Goal: Information Seeking & Learning: Learn about a topic

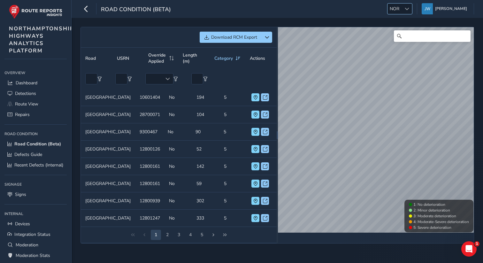
click at [410, 8] on span at bounding box center [407, 9] width 4 height 4
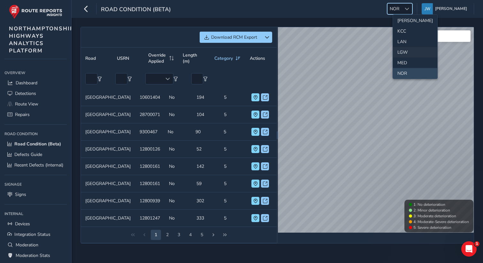
scroll to position [175, 0]
click at [405, 24] on li "LAN" at bounding box center [415, 27] width 44 height 11
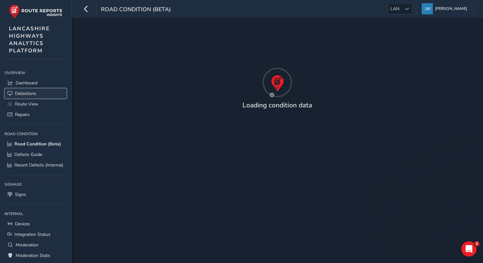
click at [28, 94] on span "Detections" at bounding box center [25, 93] width 21 height 6
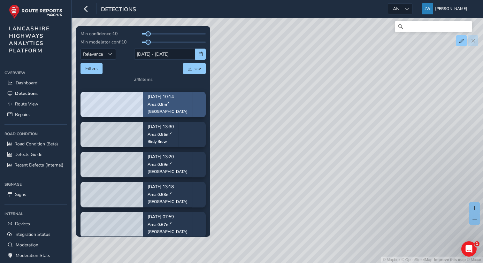
click at [165, 108] on div "Aug 21, 10:14 Area: 0.8 m 2 Lancaster Lane" at bounding box center [168, 104] width 40 height 28
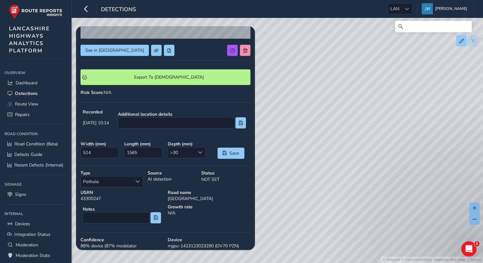
scroll to position [111, 0]
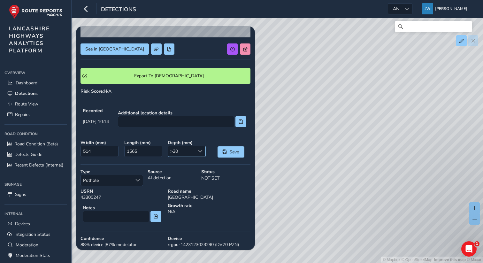
click at [201, 152] on span at bounding box center [200, 151] width 4 height 4
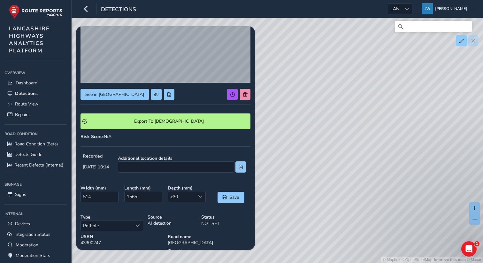
scroll to position [0, 0]
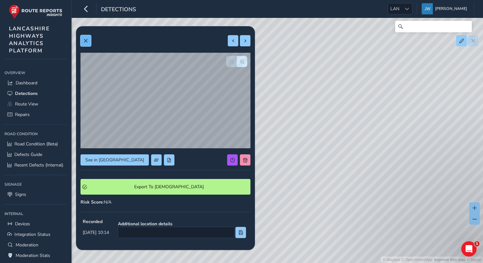
click at [88, 41] on button at bounding box center [86, 40] width 11 height 11
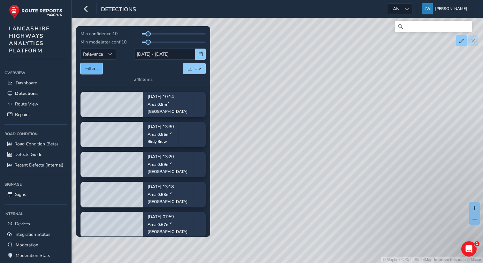
click at [93, 70] on button "Filters" at bounding box center [92, 68] width 22 height 11
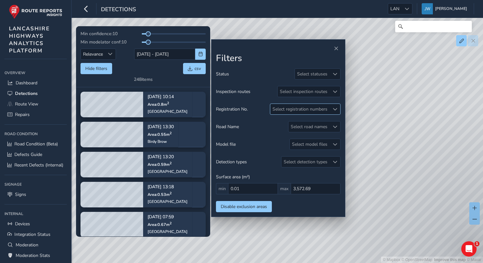
click at [301, 110] on div "Select registration numbers" at bounding box center [300, 109] width 59 height 11
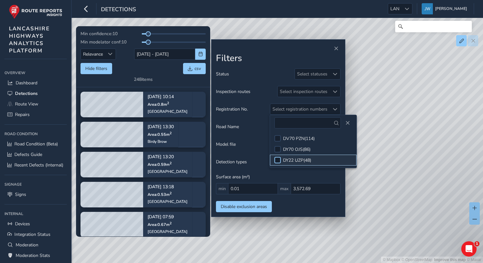
click at [277, 161] on div at bounding box center [278, 160] width 6 height 6
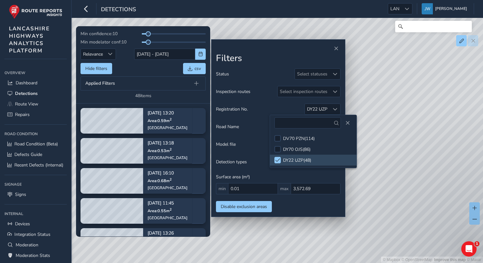
click at [263, 55] on h2 "Filters" at bounding box center [278, 58] width 125 height 11
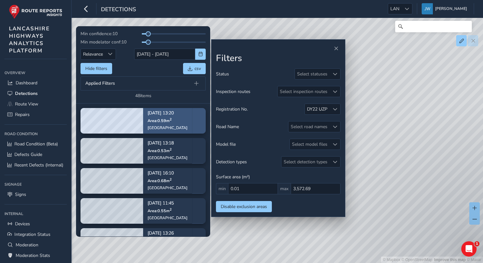
click at [153, 130] on div "Moscow Mill Street" at bounding box center [168, 127] width 40 height 5
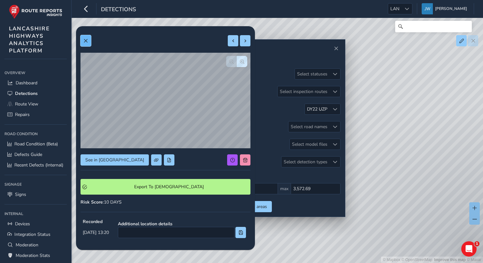
click at [87, 41] on span at bounding box center [85, 41] width 4 height 4
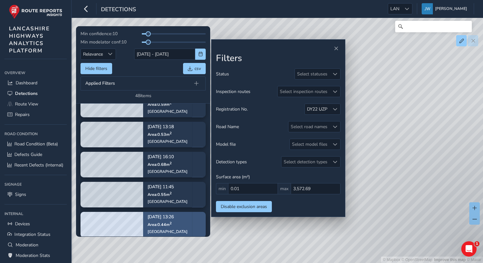
scroll to position [83, 0]
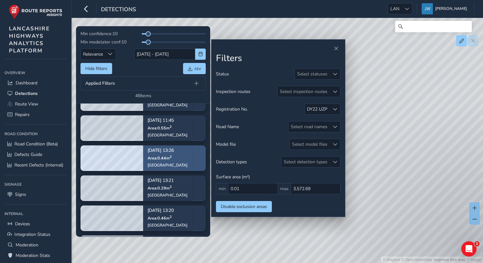
click at [167, 158] on span "Area: 0.44 m 2" at bounding box center [160, 157] width 24 height 5
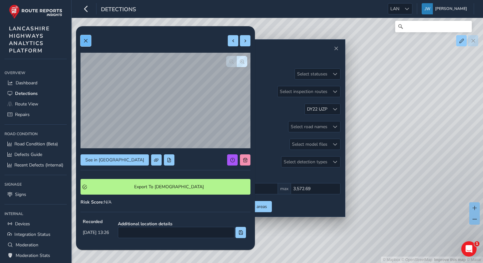
click at [88, 43] on button at bounding box center [86, 40] width 11 height 11
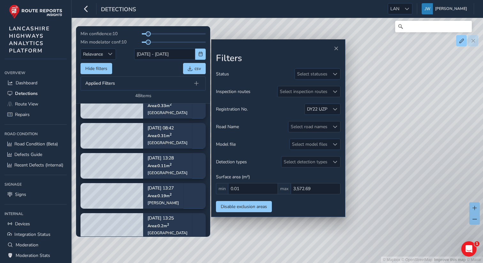
scroll to position [272, 0]
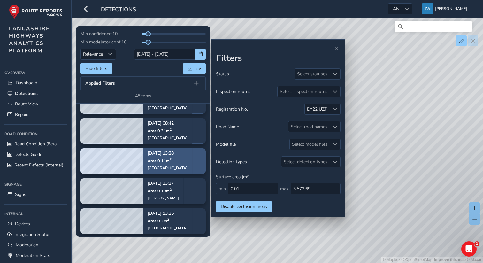
click at [172, 161] on sup "2" at bounding box center [171, 159] width 2 height 5
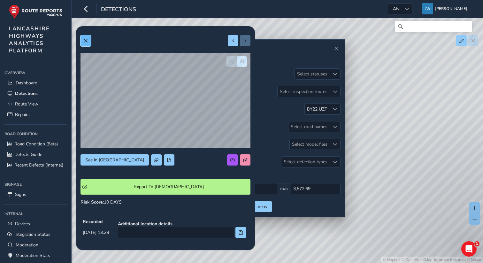
click at [85, 42] on span at bounding box center [85, 41] width 4 height 4
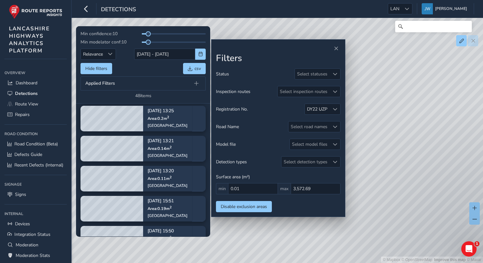
scroll to position [415, 0]
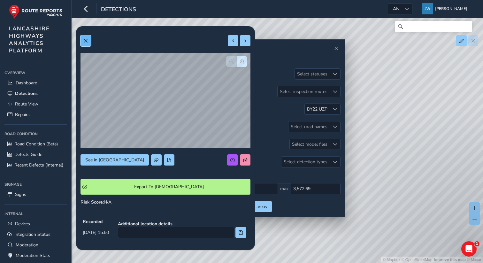
click at [87, 43] on button at bounding box center [86, 40] width 11 height 11
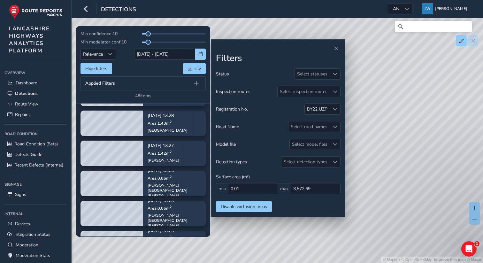
scroll to position [662, 0]
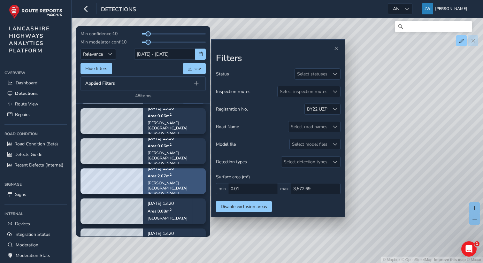
click at [163, 185] on div "Aug 29, 13:26 Area: 2.07 m 2 Duckworth Hill Lane" at bounding box center [175, 181] width 54 height 38
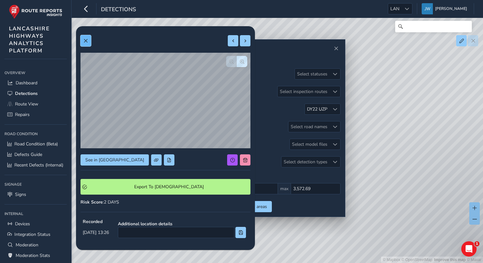
click at [85, 40] on span at bounding box center [85, 41] width 4 height 4
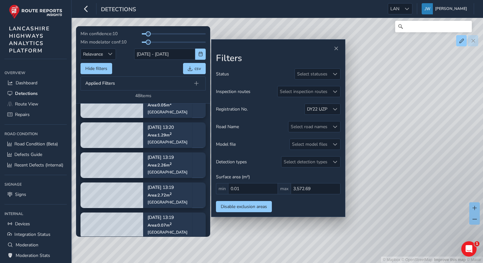
scroll to position [843, 0]
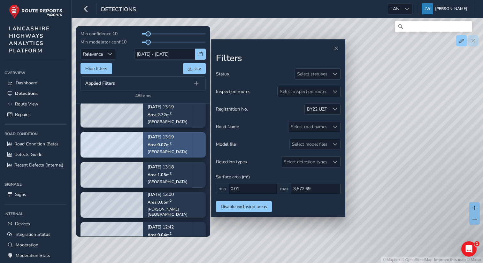
click at [163, 139] on p "Aug 29, 13:19" at bounding box center [168, 137] width 40 height 4
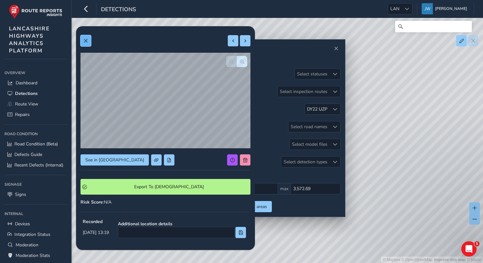
click at [85, 38] on button at bounding box center [86, 40] width 11 height 11
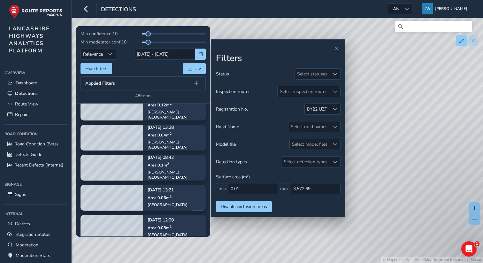
scroll to position [1130, 0]
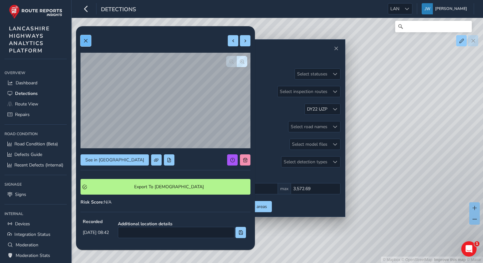
click at [85, 37] on button at bounding box center [86, 40] width 11 height 11
